Goal: Find specific page/section: Find specific page/section

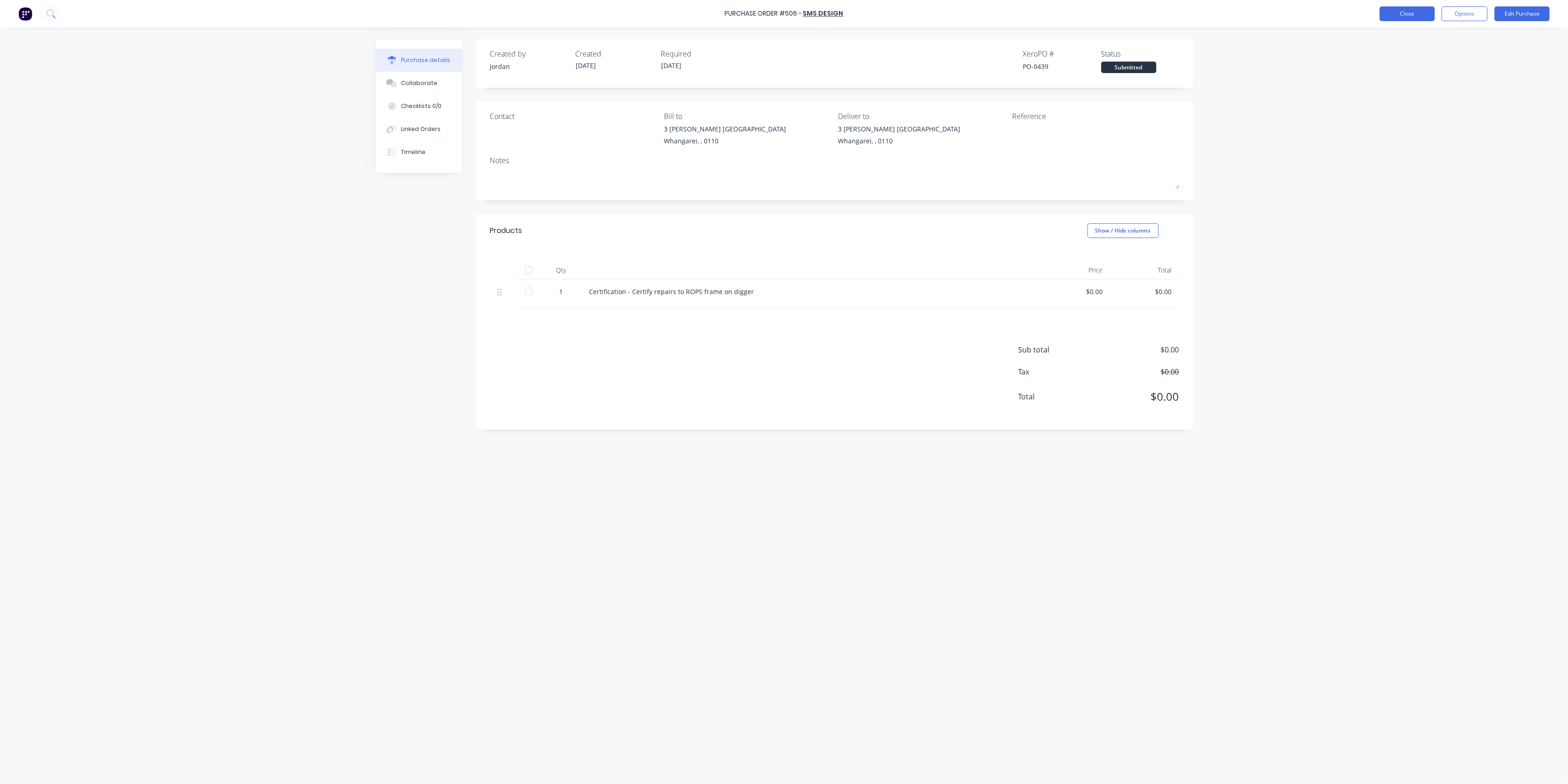
click at [1399, 13] on button "Close" at bounding box center [1407, 14] width 55 height 15
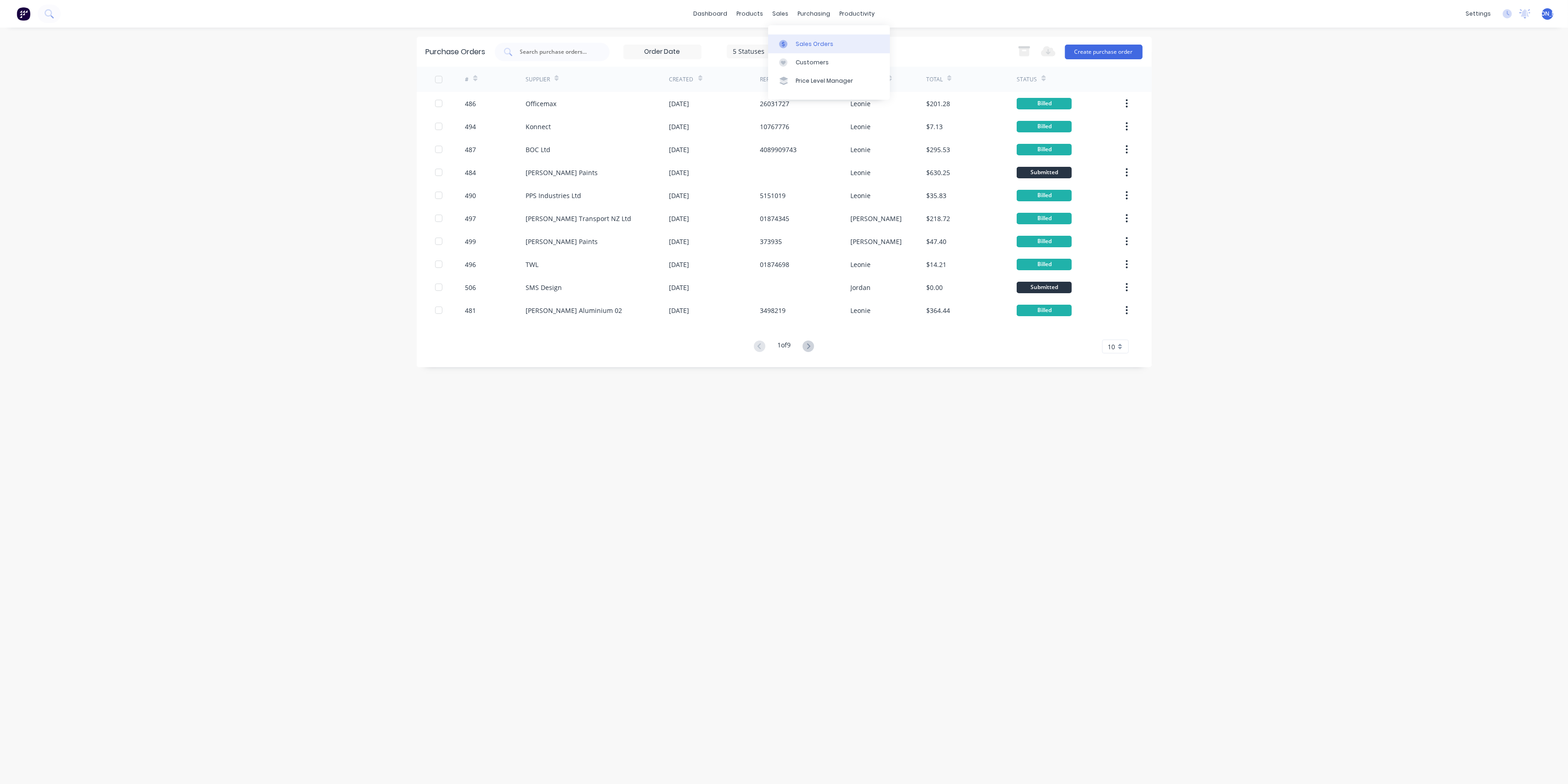
click at [808, 43] on div "Sales Orders" at bounding box center [814, 44] width 38 height 9
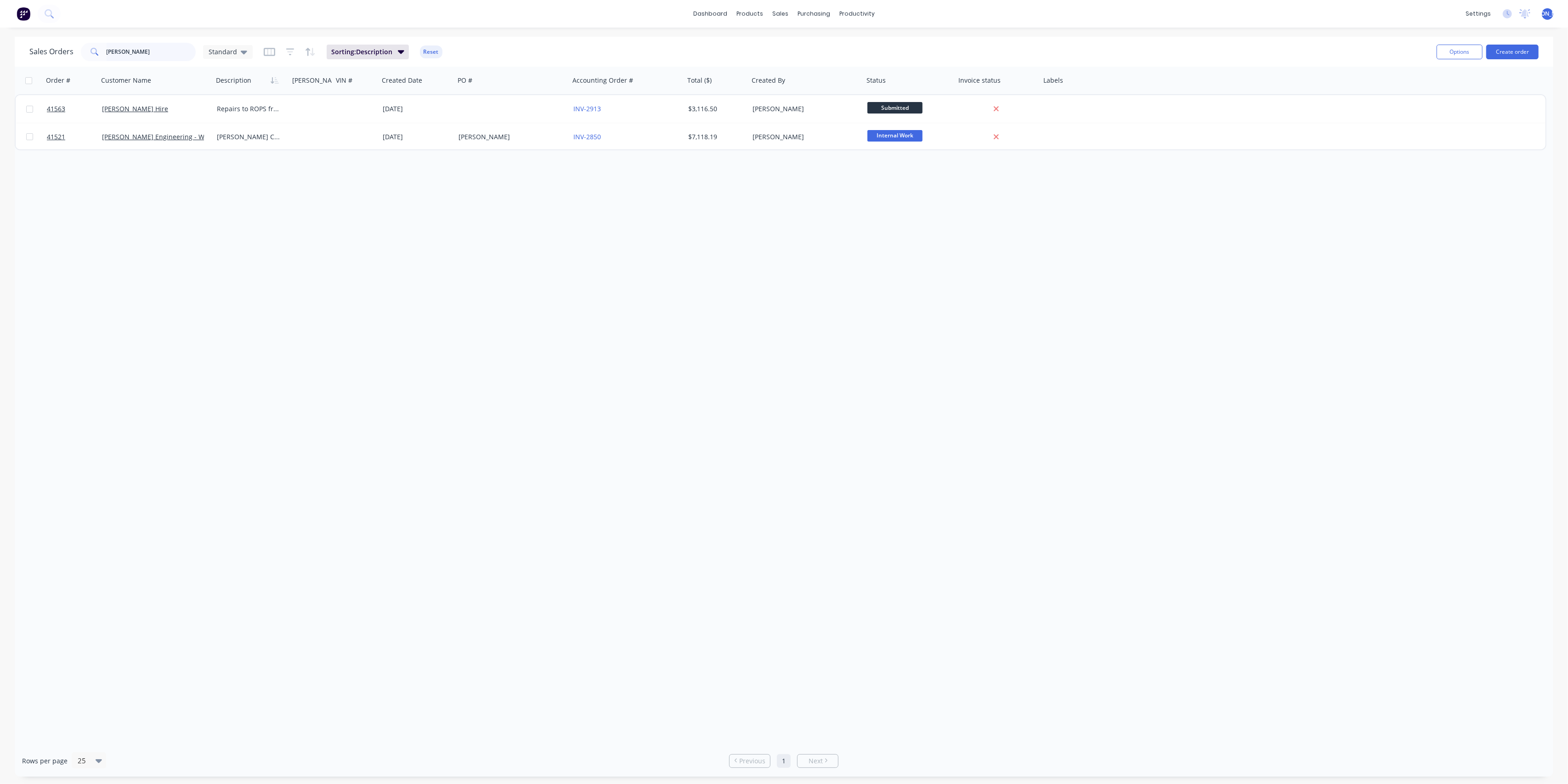
click at [137, 50] on input "[PERSON_NAME]" at bounding box center [151, 52] width 89 height 18
type input "[PERSON_NAME]"
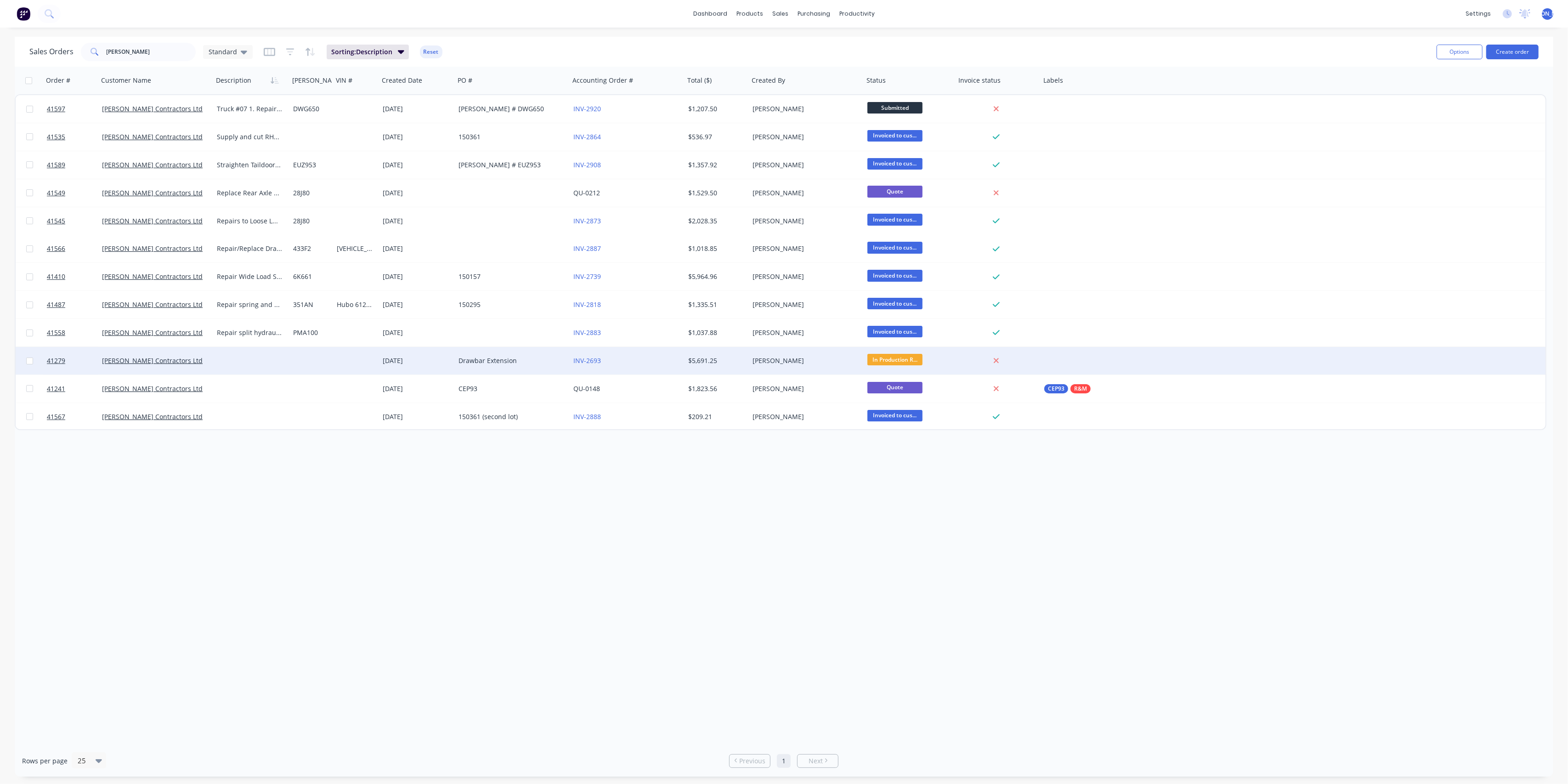
click at [184, 371] on div "[PERSON_NAME] Contractors Ltd" at bounding box center [156, 360] width 115 height 27
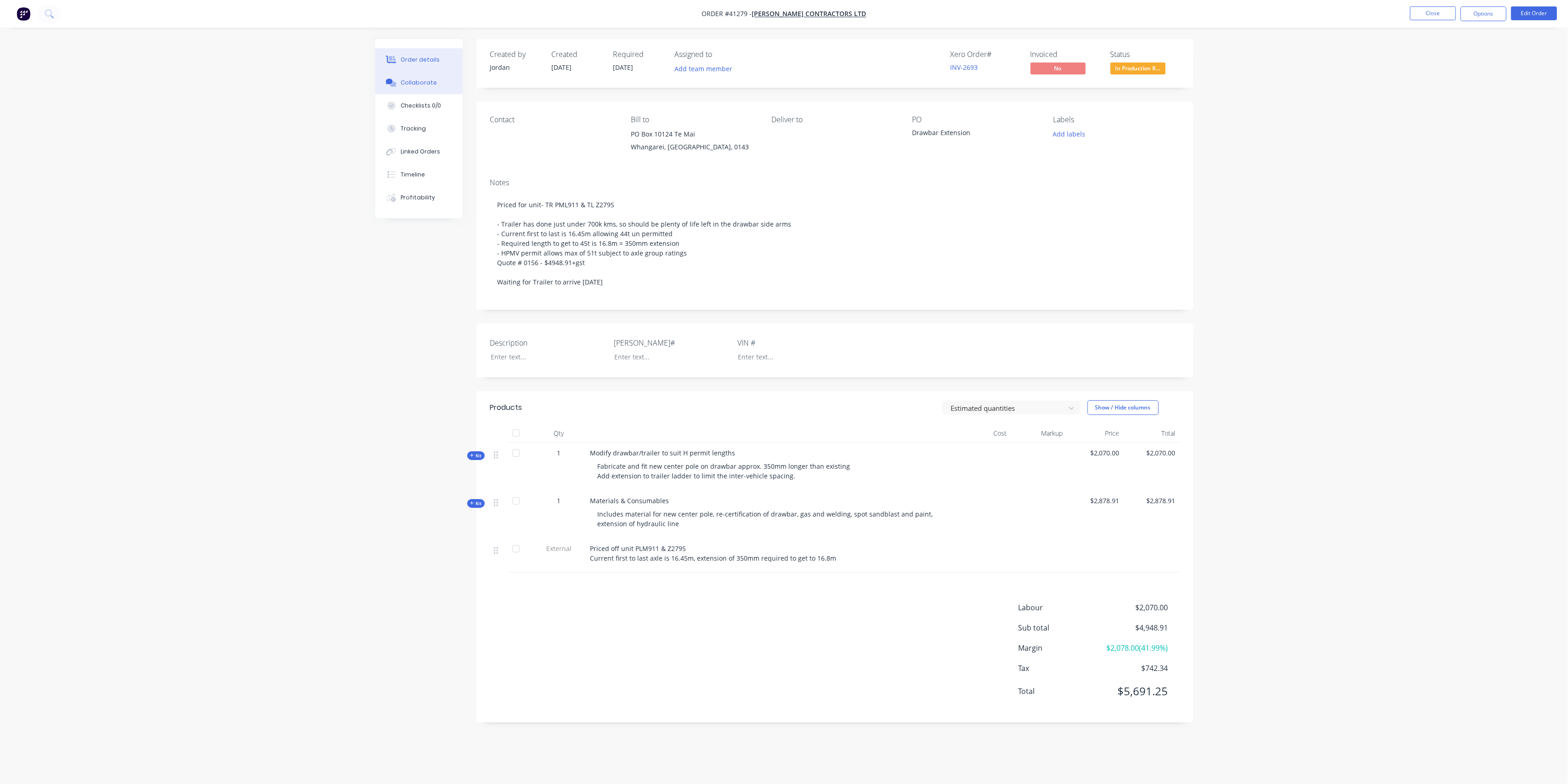
click at [413, 83] on div "Collaborate" at bounding box center [419, 83] width 37 height 9
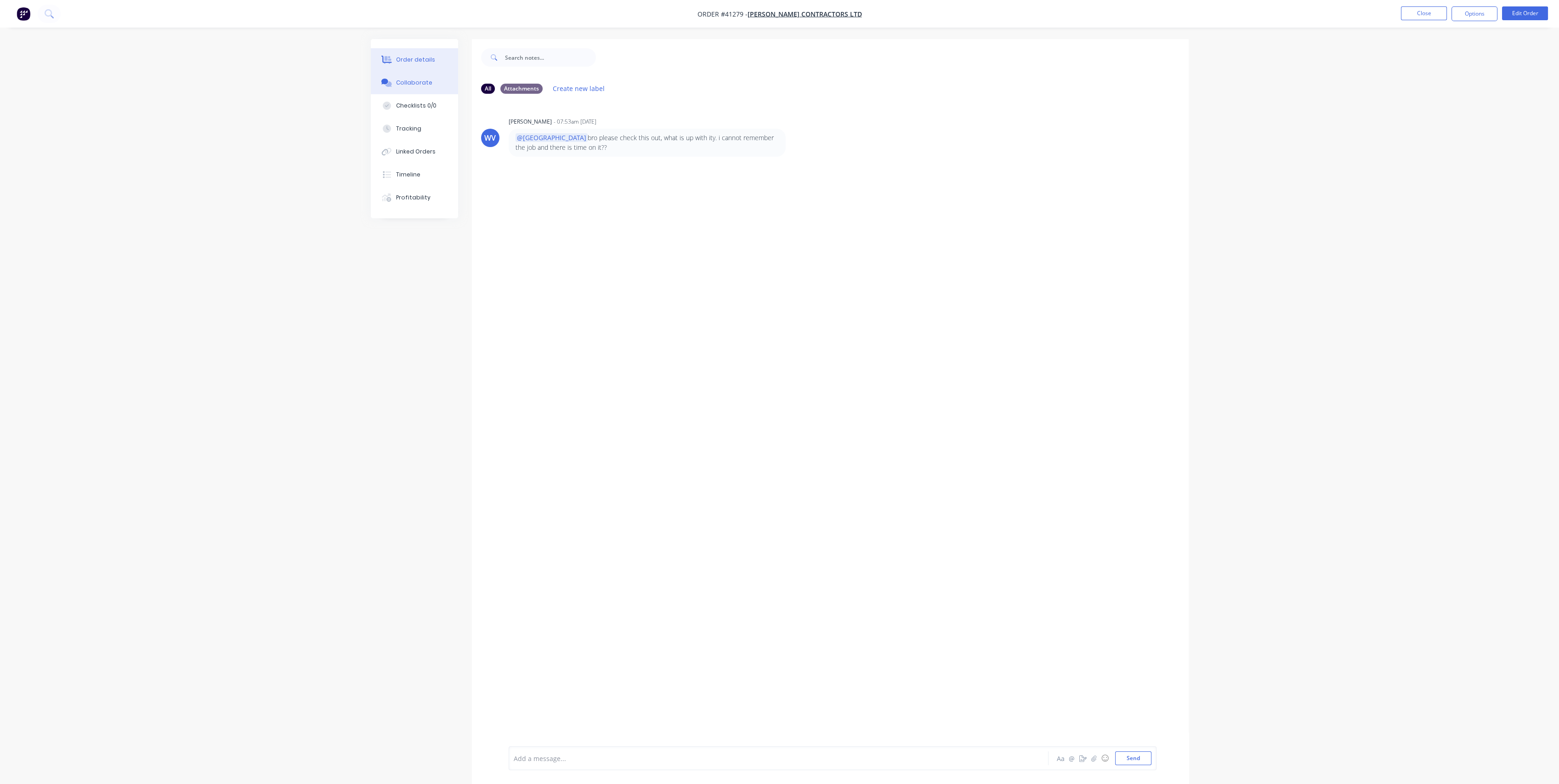
click at [410, 65] on button "Order details" at bounding box center [414, 60] width 87 height 23
